Goal: Transaction & Acquisition: Purchase product/service

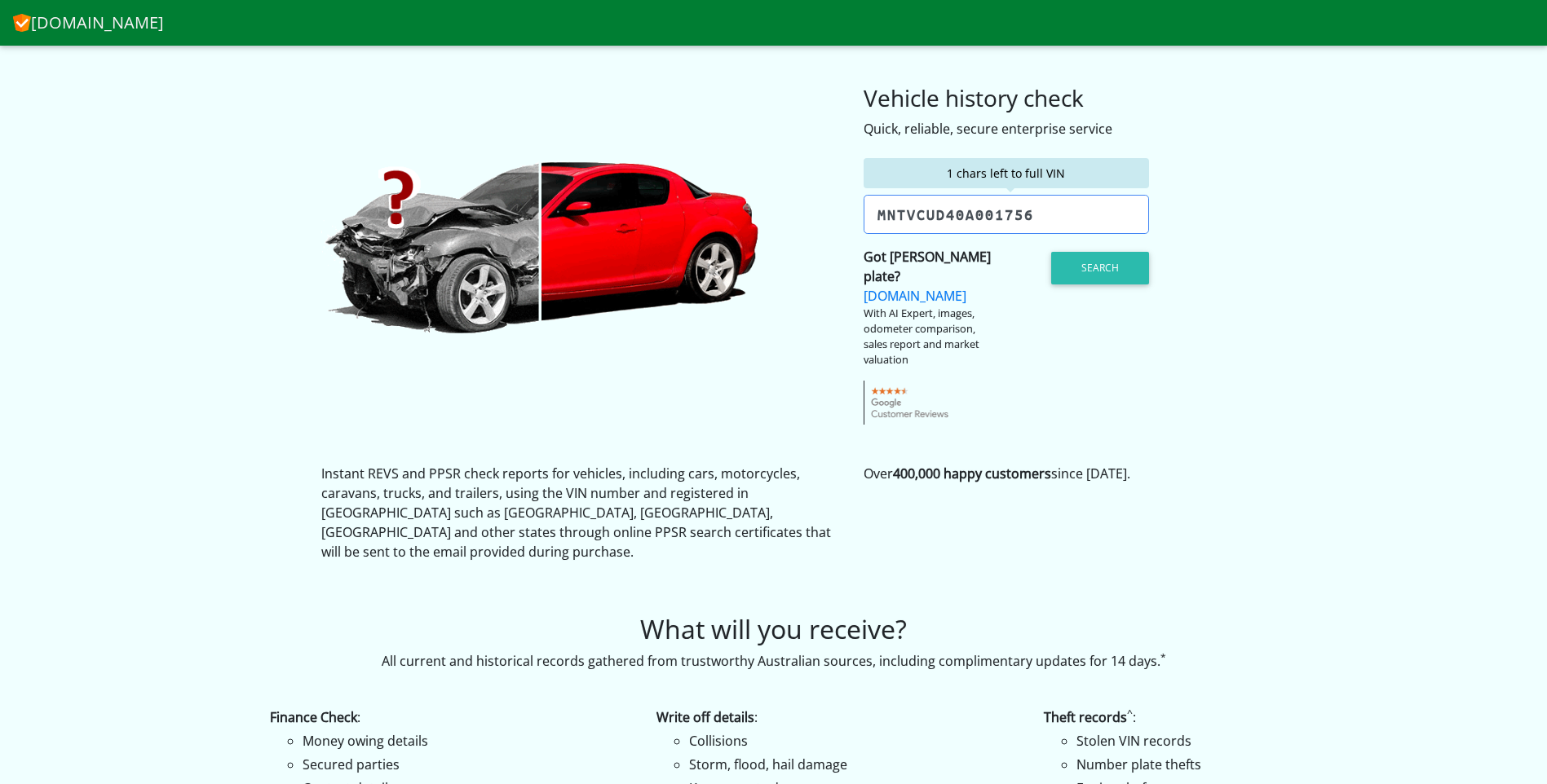
type input "[US_VEHICLE_IDENTIFICATION_NUMBER]"
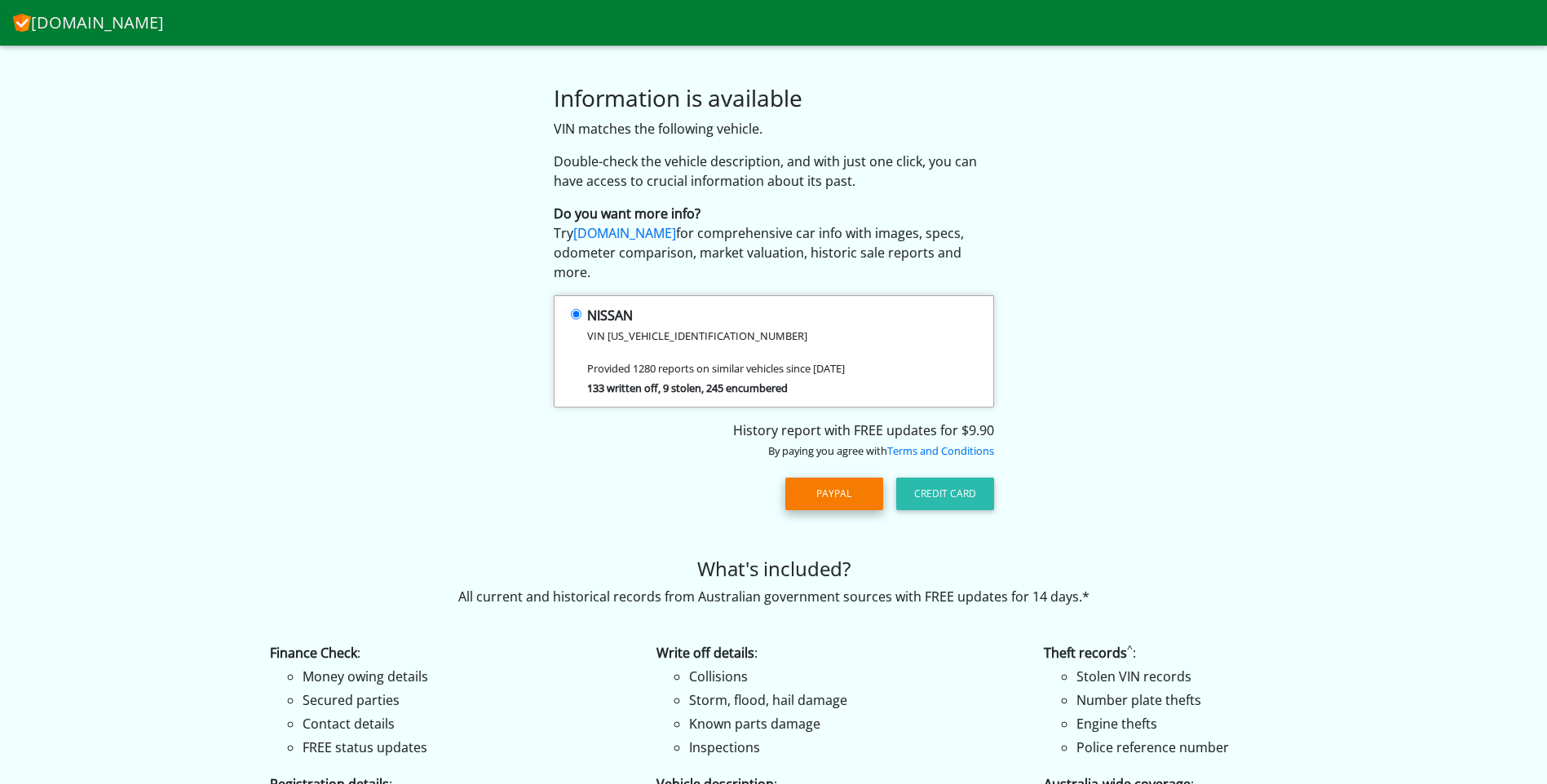
click at [818, 485] on button "PayPal" at bounding box center [834, 494] width 98 height 33
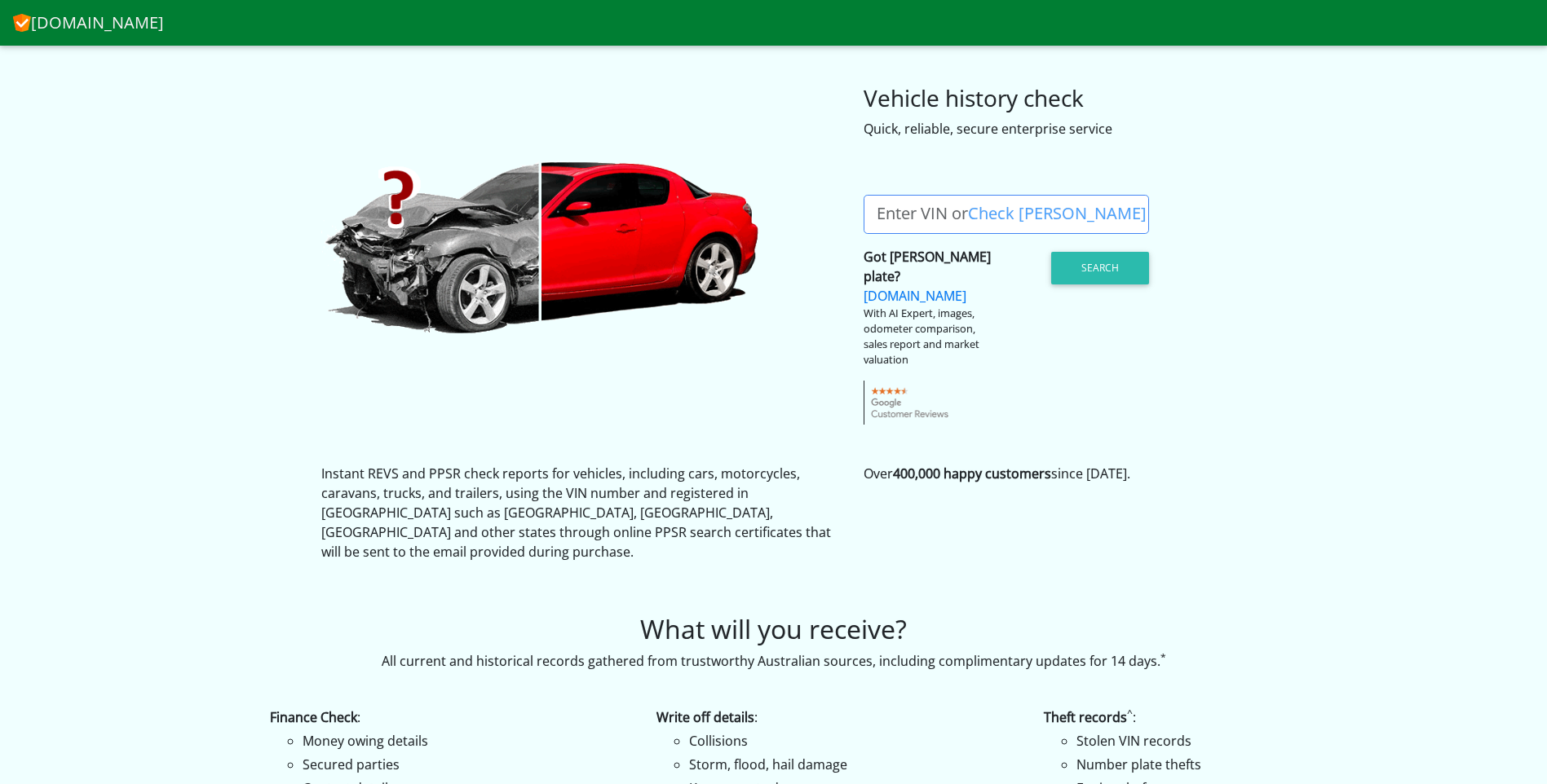
click at [890, 214] on label "Enter VIN or Check Rego" at bounding box center [1012, 215] width 296 height 40
click at [890, 214] on input "Enter VIN or Check Rego" at bounding box center [1006, 215] width 285 height 40
type input "[US_VEHICLE_IDENTIFICATION_NUMBER]"
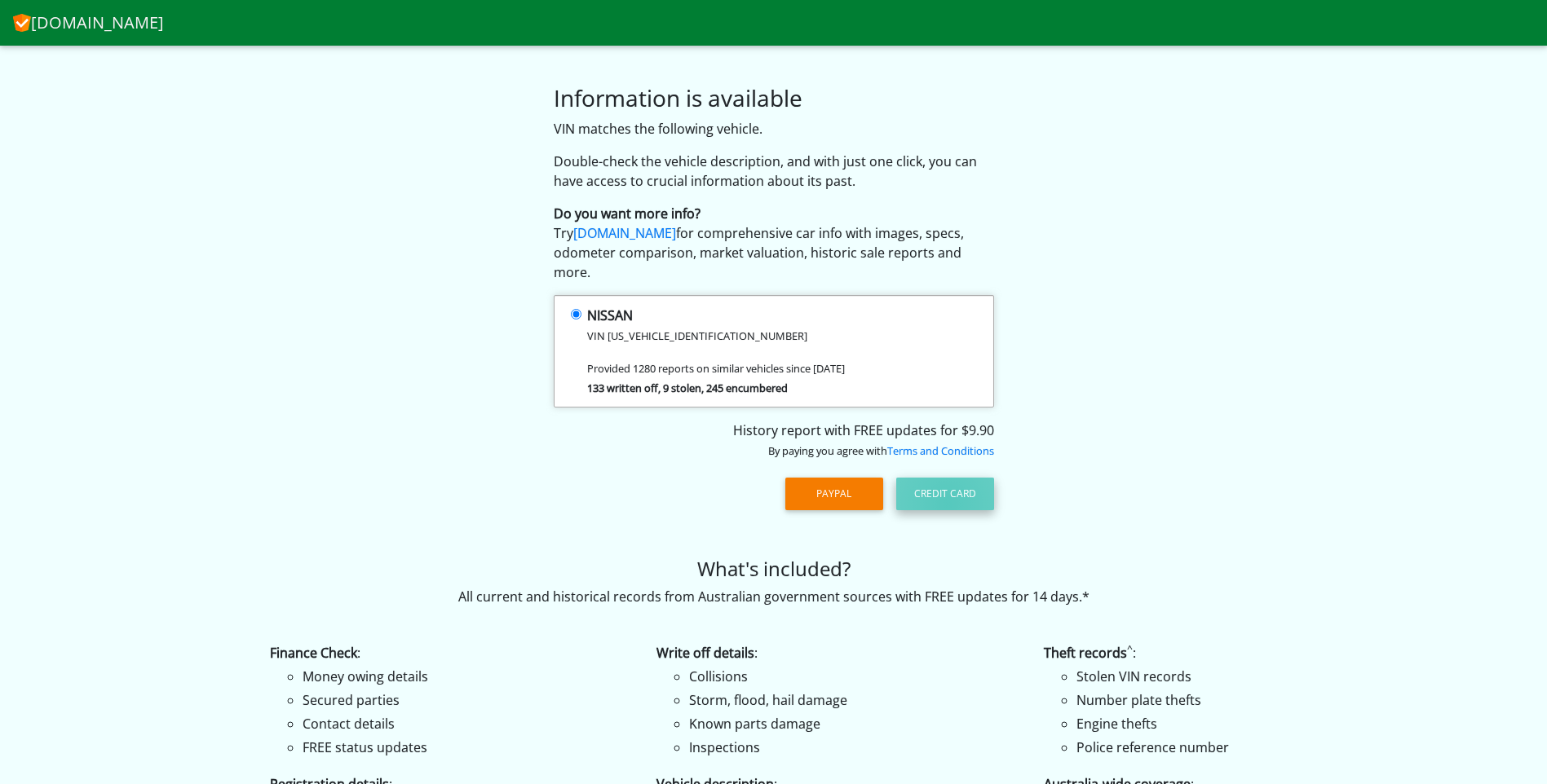
click at [948, 485] on button "Credit Card" at bounding box center [945, 494] width 98 height 33
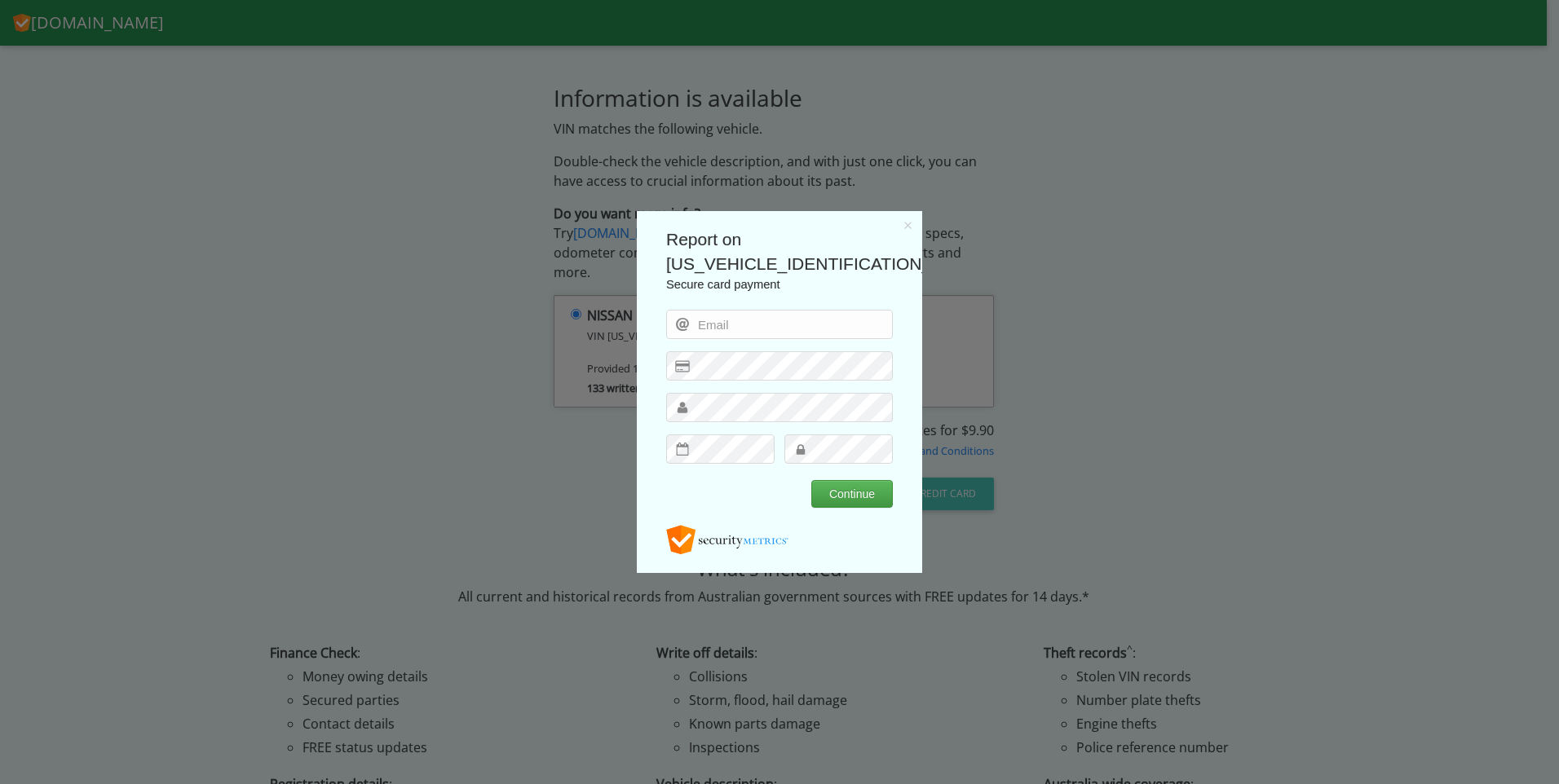
click at [819, 320] on input "email" at bounding box center [779, 324] width 226 height 29
type input "cgrillovf@gmail.com"
click at [811, 480] on button "Continue" at bounding box center [851, 494] width 82 height 28
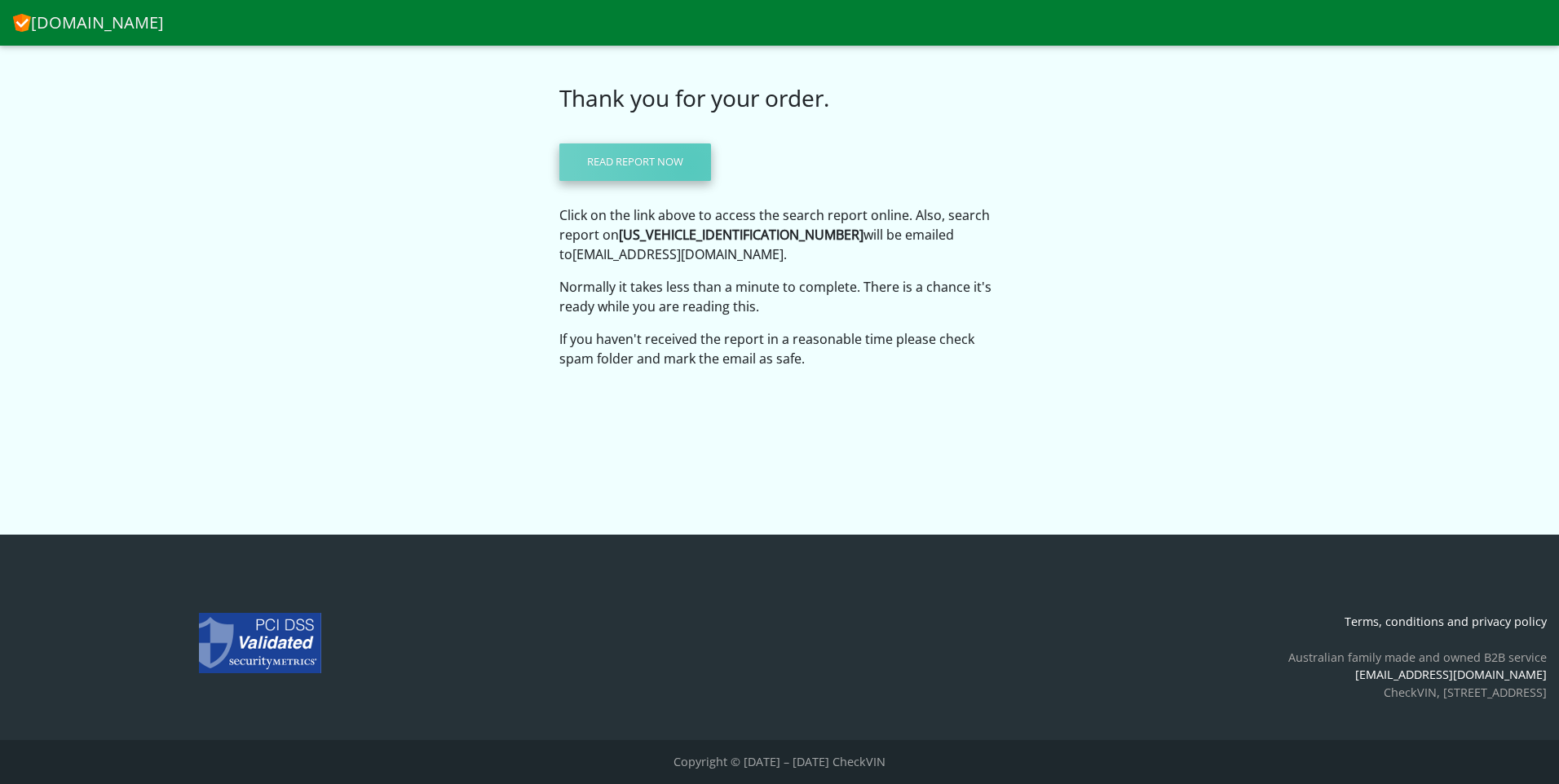
click at [691, 167] on link "Read report now" at bounding box center [635, 162] width 151 height 38
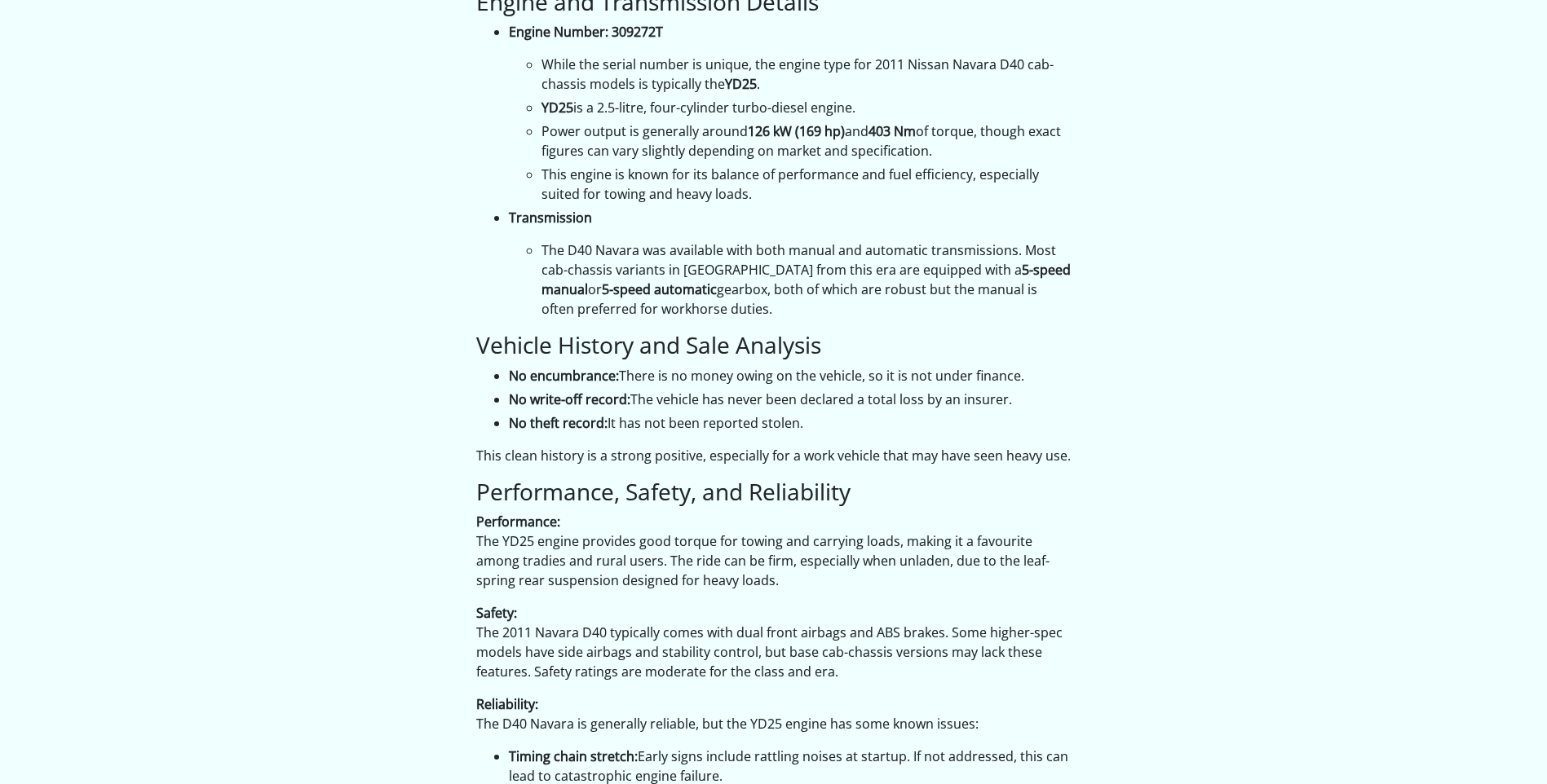
scroll to position [1304, 0]
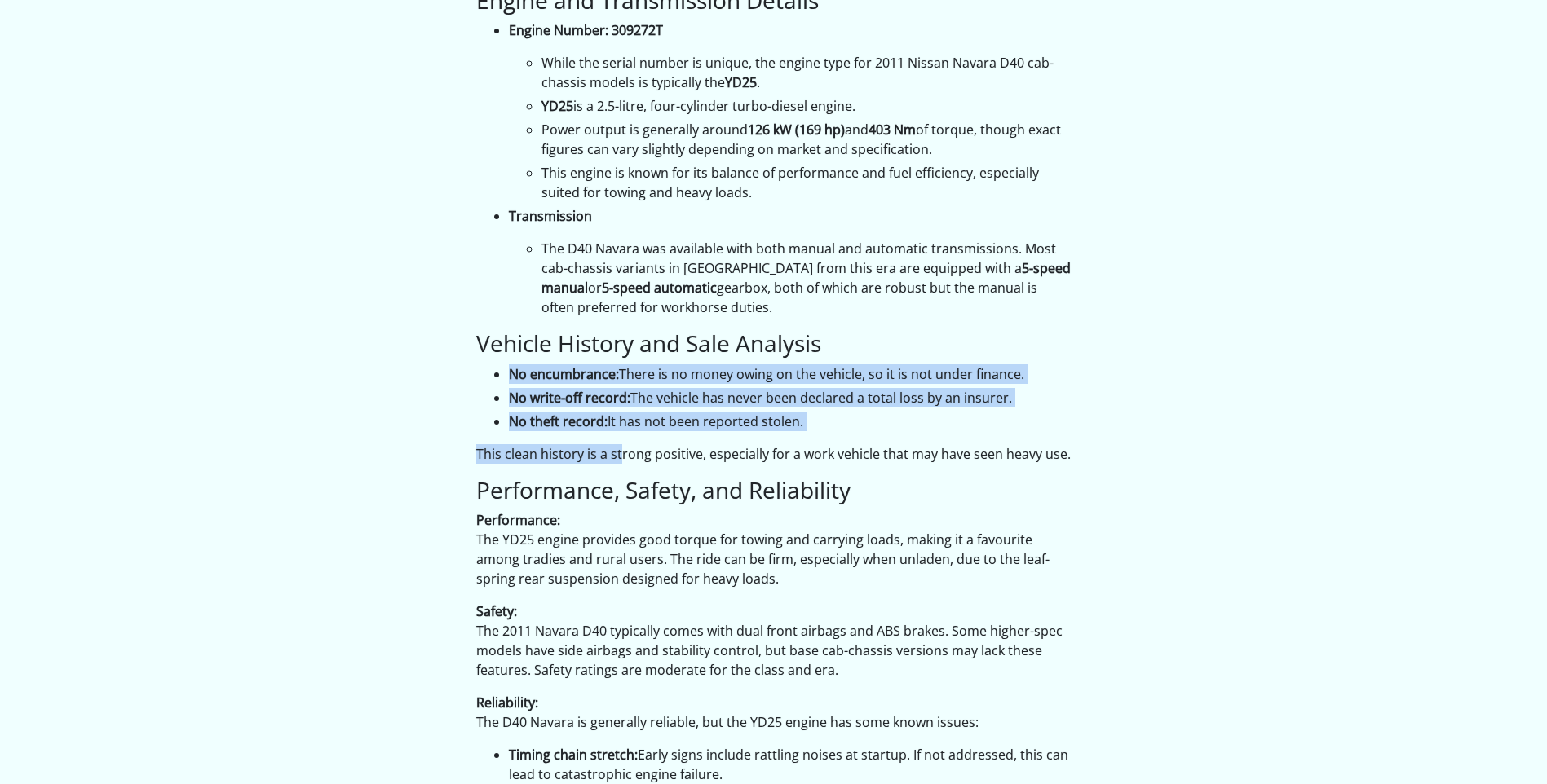
drag, startPoint x: 509, startPoint y: 322, endPoint x: 619, endPoint y: 381, distance: 124.8
click at [619, 381] on div "Overview This report concerns a 2011 Nissan Navara , finished in white, classif…" at bounding box center [774, 473] width 595 height 2222
drag, startPoint x: 619, startPoint y: 381, endPoint x: 406, endPoint y: 395, distance: 213.5
click at [403, 395] on div "Search report on MNTVCUD40A0017564 Generated 23 August 2025 utilising Australia…" at bounding box center [774, 169] width 930 height 2856
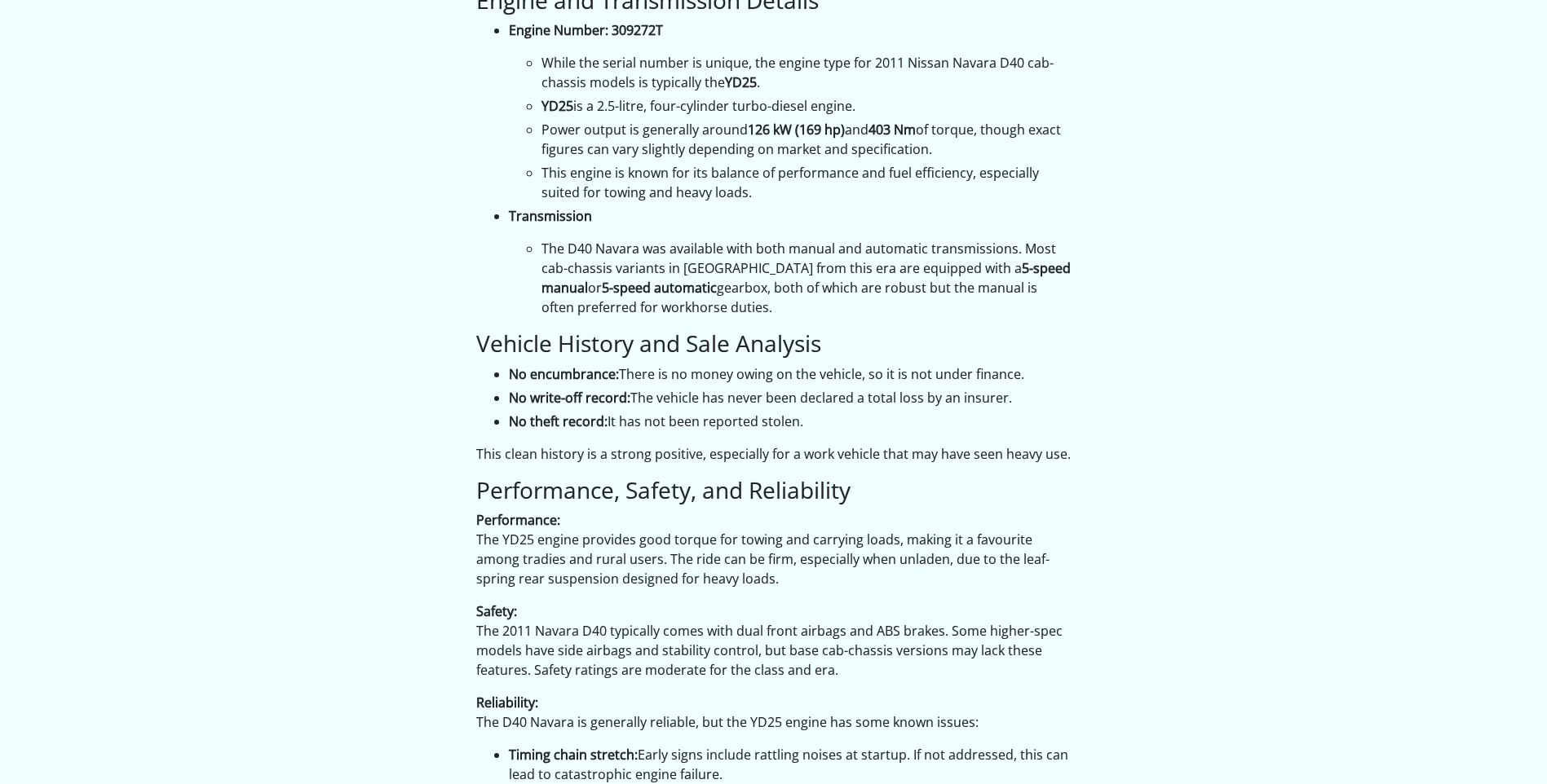
click at [576, 477] on h3 "Performance, Safety, and Reliability" at bounding box center [774, 490] width 595 height 28
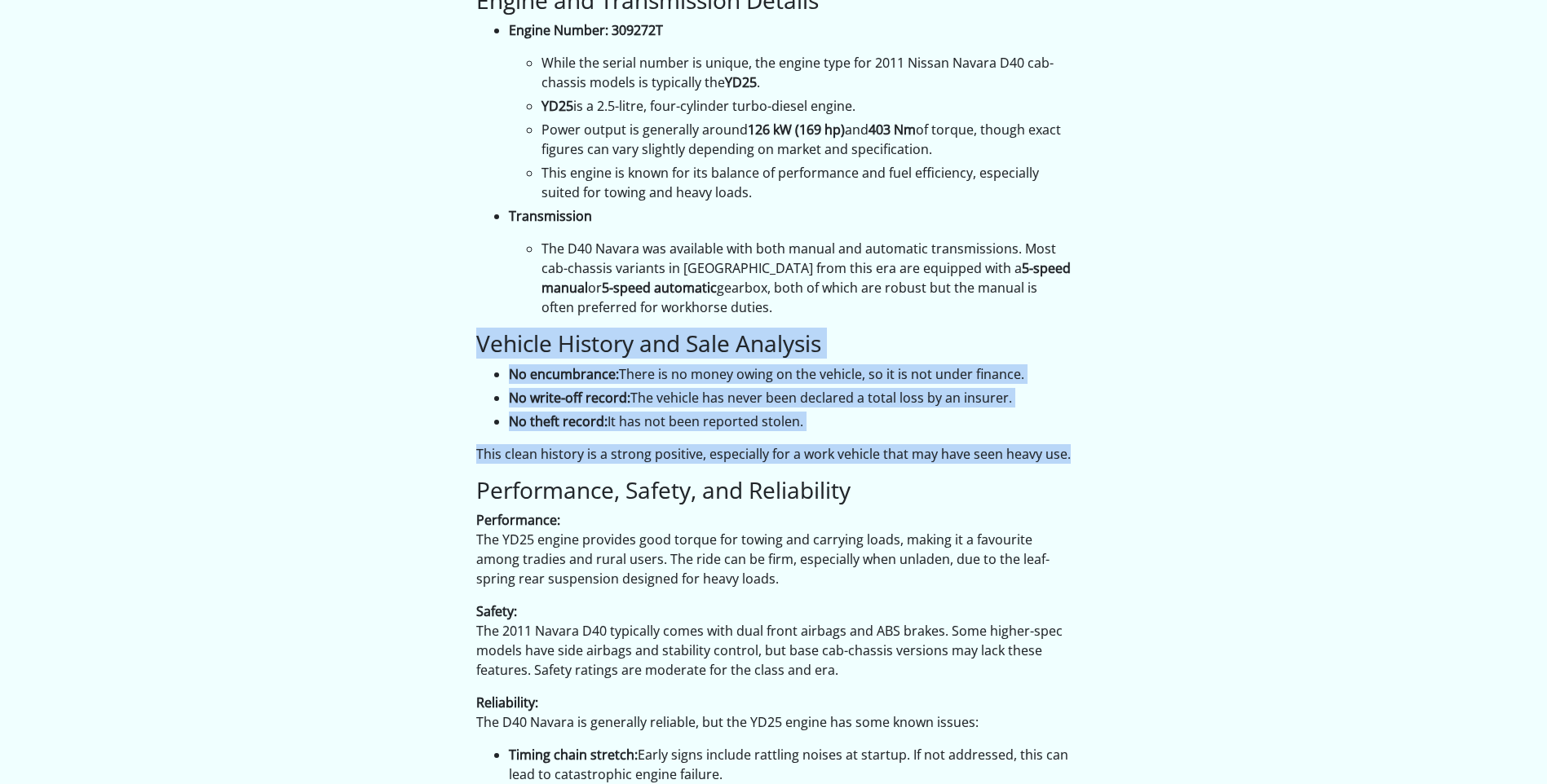
drag, startPoint x: 461, startPoint y: 265, endPoint x: 1066, endPoint y: 392, distance: 618.2
click at [1066, 392] on div "Search report on MNTVCUD40A0017564 Generated 23 August 2025 utilising Australia…" at bounding box center [774, 169] width 930 height 2856
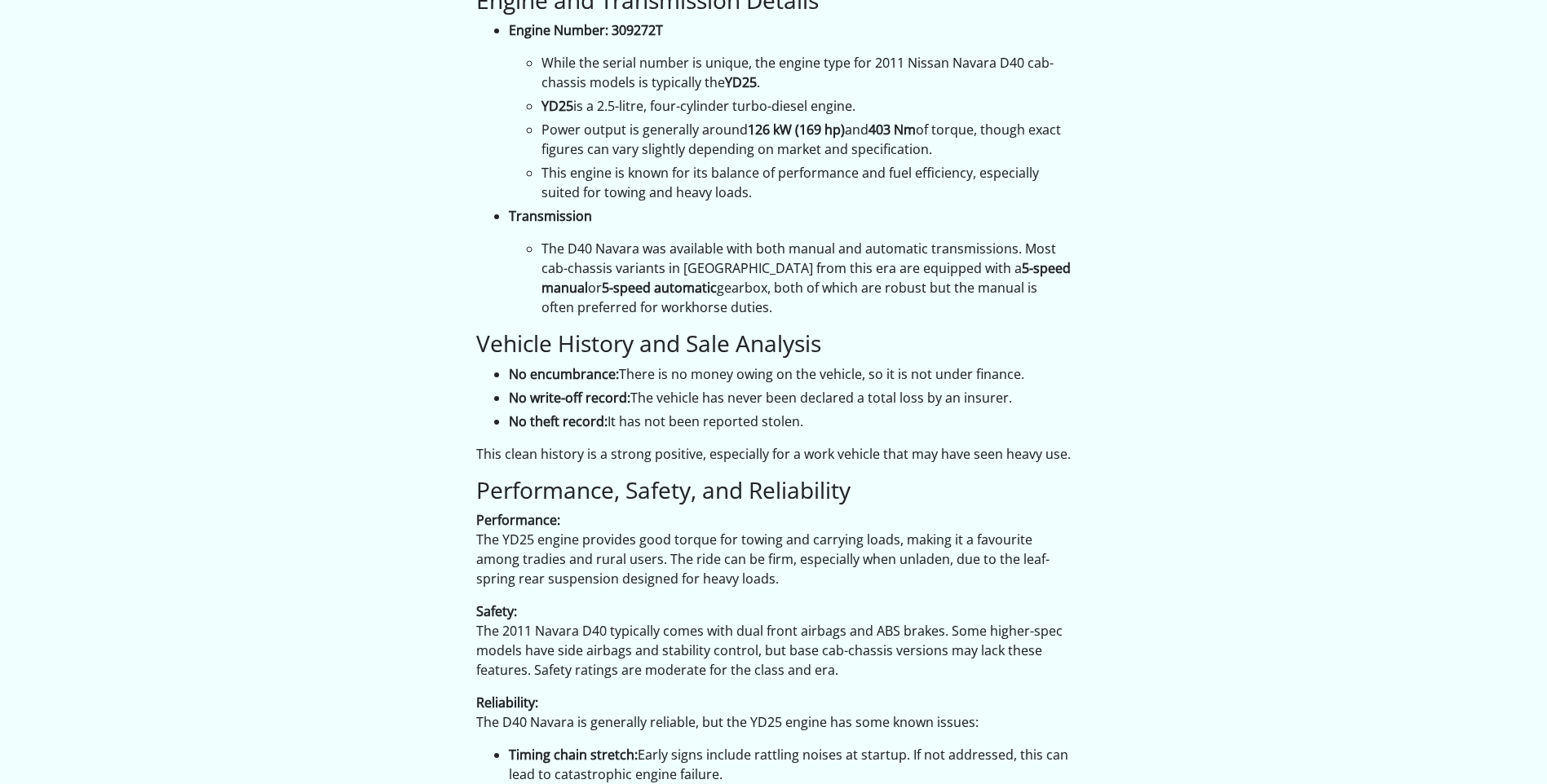
click at [162, 510] on div "CheckVIN.com.au Search report on MNTVCUD40A0017564 Generated 23 August 2025 uti…" at bounding box center [774, 352] width 1547 height 3312
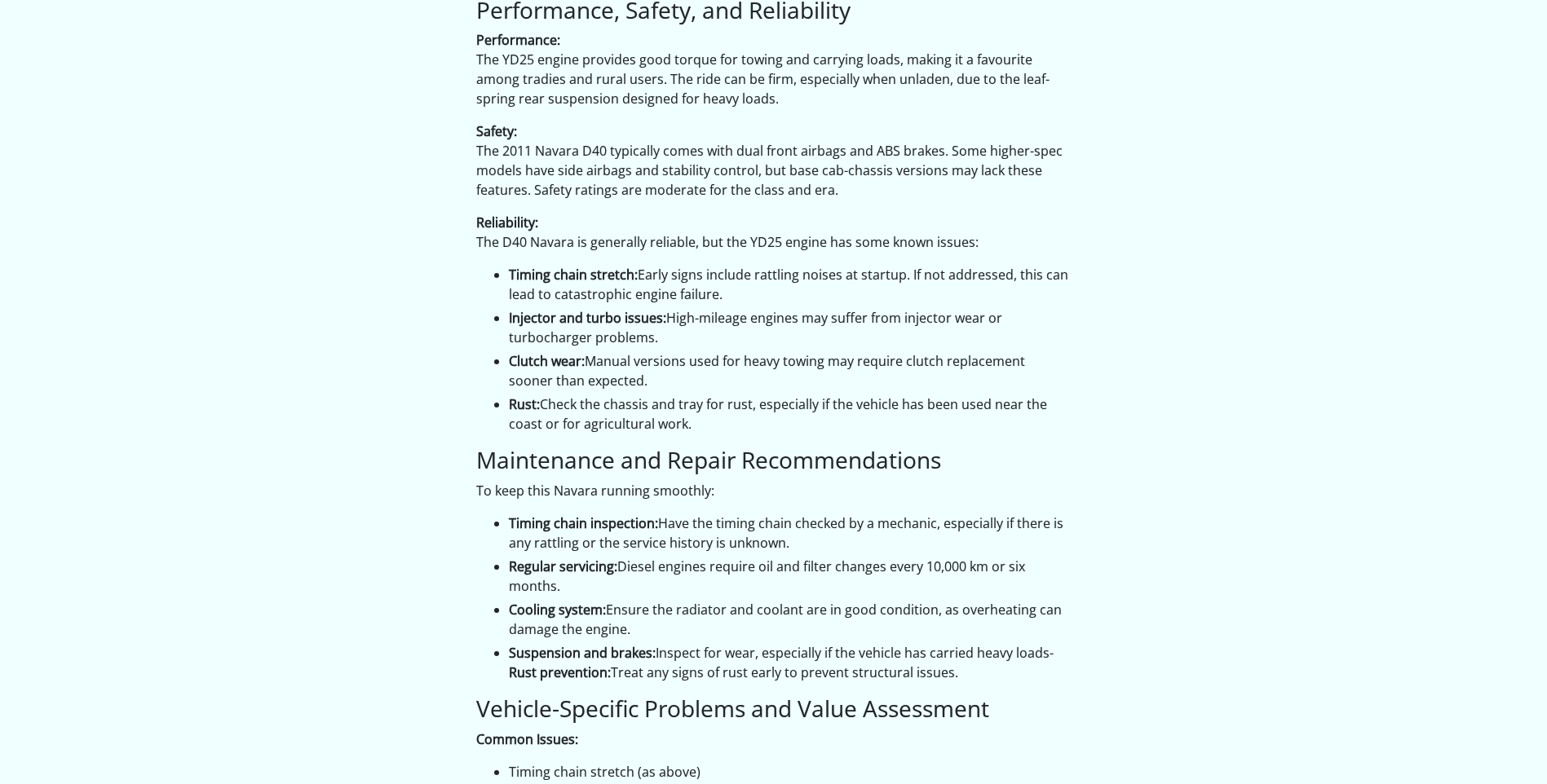
scroll to position [1793, 0]
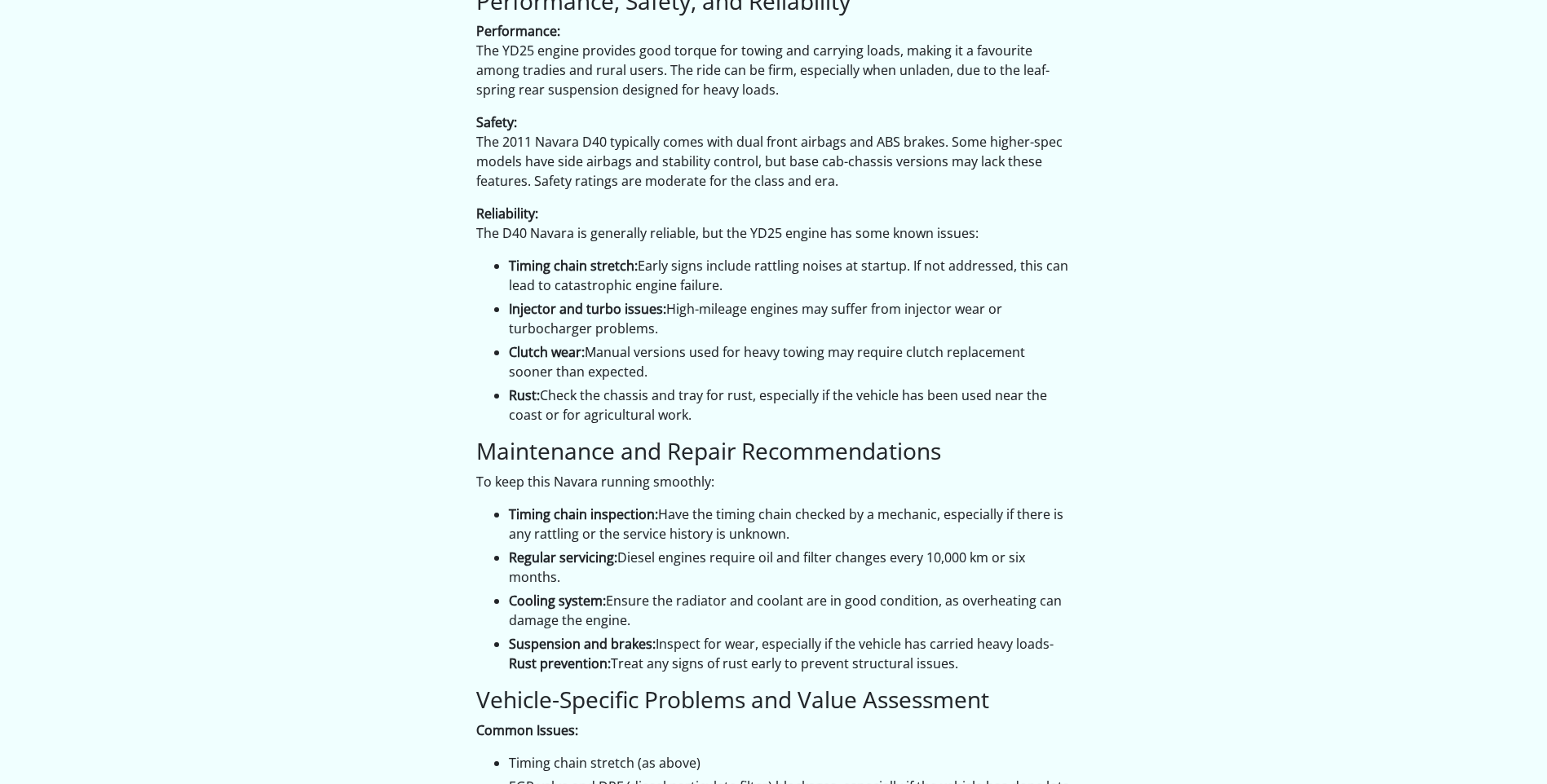
drag, startPoint x: 488, startPoint y: 452, endPoint x: 836, endPoint y: 478, distance: 349.0
click at [836, 505] on ul "Timing chain inspection: Have the timing chain checked by a mechanic, especiall…" at bounding box center [774, 589] width 595 height 169
click at [836, 505] on li "Timing chain inspection: Have the timing chain checked by a mechanic, especiall…" at bounding box center [790, 524] width 563 height 40
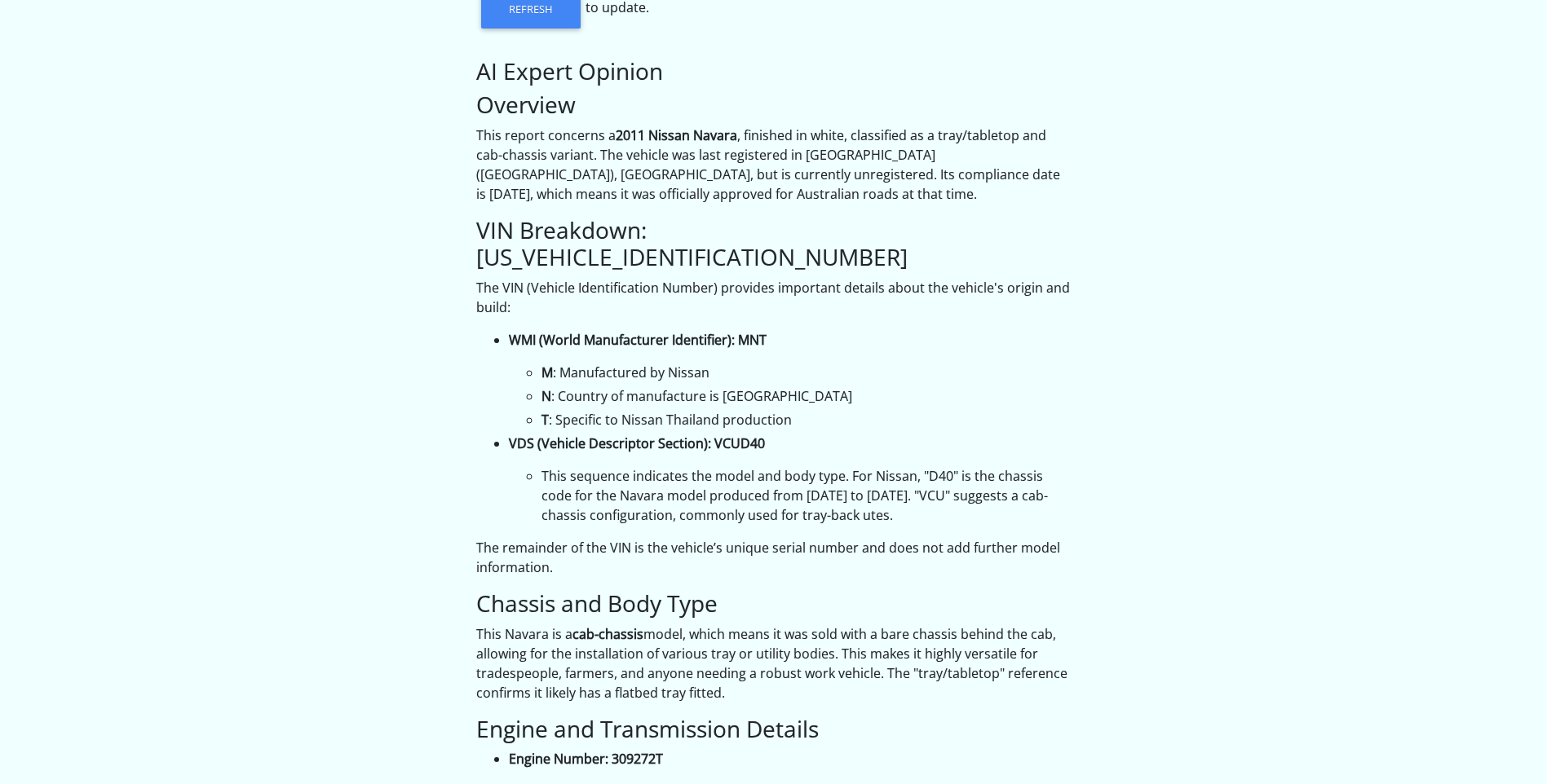
scroll to position [0, 0]
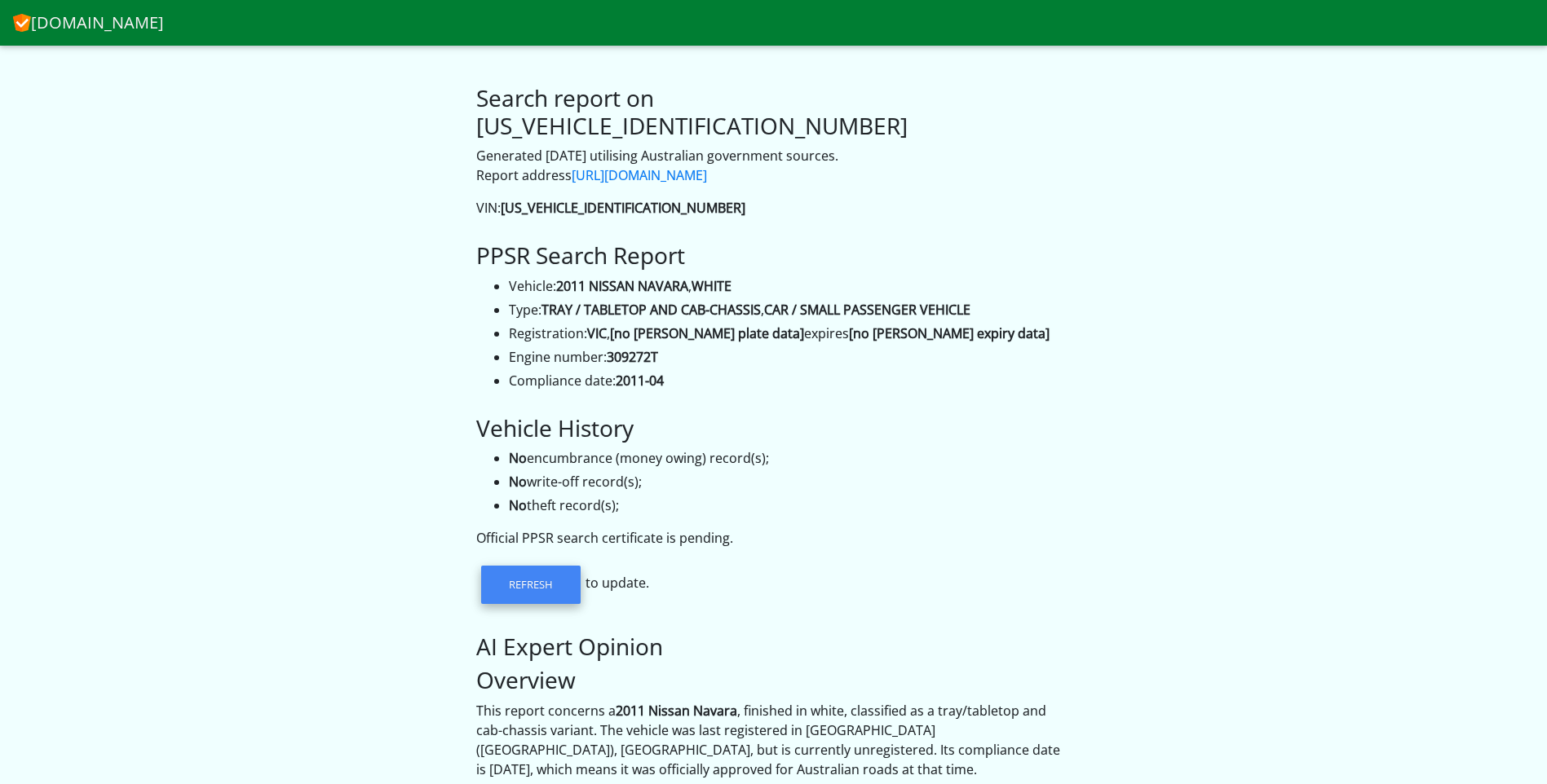
click at [531, 566] on link "Refresh" at bounding box center [531, 585] width 99 height 38
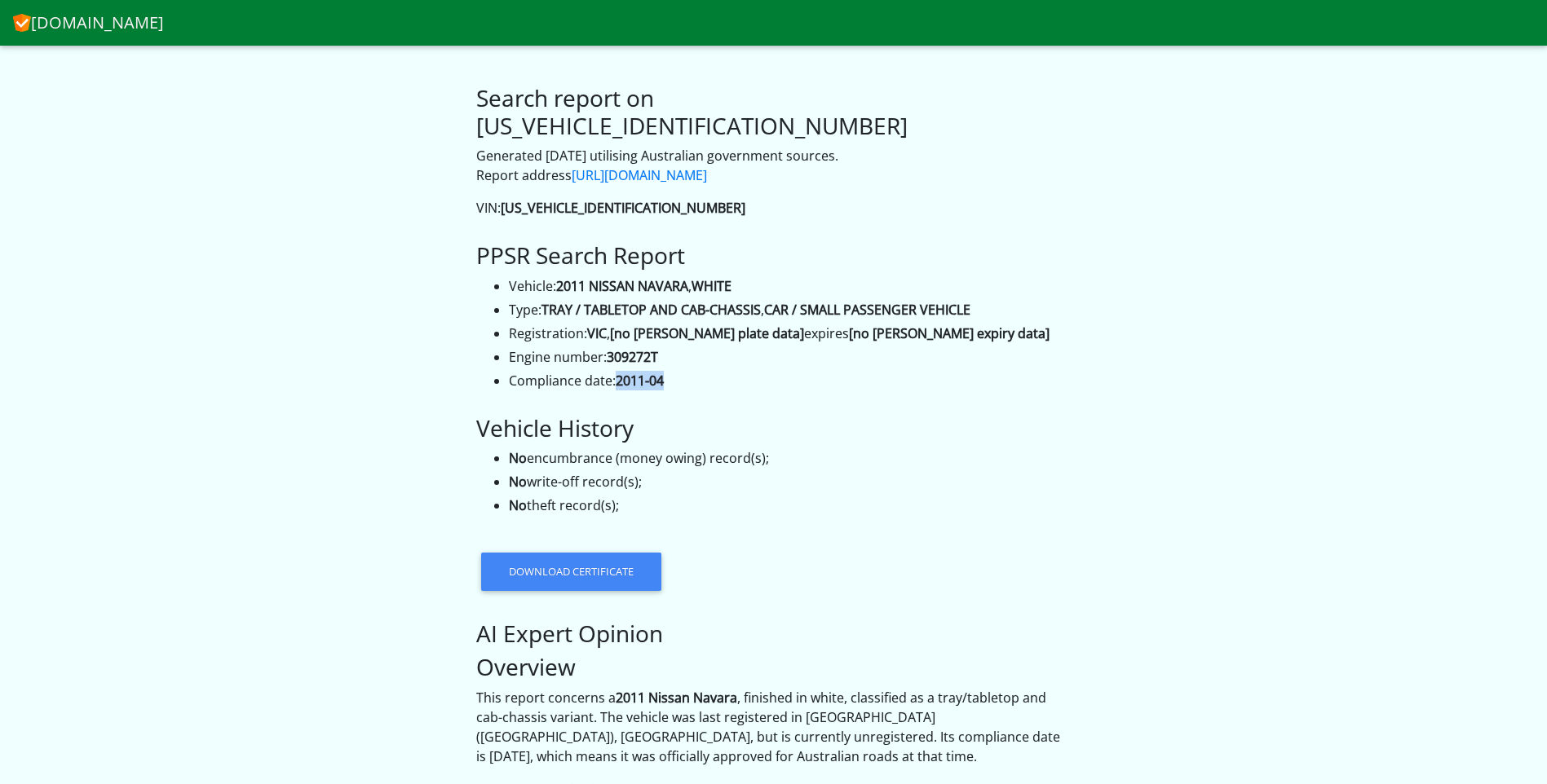
drag, startPoint x: 619, startPoint y: 352, endPoint x: 679, endPoint y: 359, distance: 60.4
click at [679, 371] on li "Compliance date: 2011-04" at bounding box center [790, 380] width 563 height 19
drag, startPoint x: 679, startPoint y: 359, endPoint x: 678, endPoint y: 402, distance: 43.0
click at [678, 415] on h3 "Vehicle History" at bounding box center [774, 428] width 595 height 28
